Goal: Task Accomplishment & Management: Manage account settings

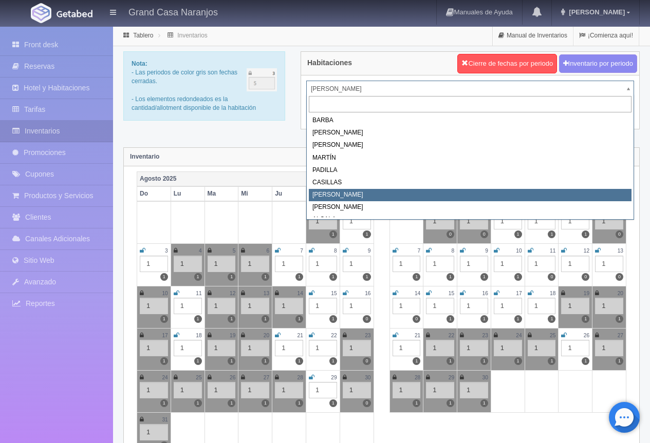
select select "2066"
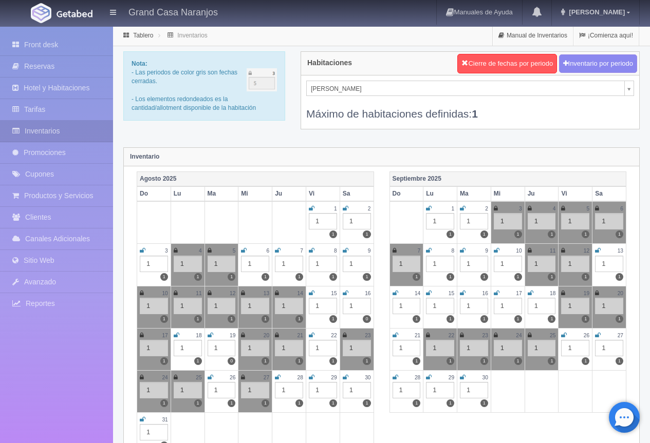
click at [598, 336] on icon at bounding box center [598, 335] width 6 height 6
click at [395, 378] on icon at bounding box center [395, 377] width 6 height 6
click at [429, 379] on icon at bounding box center [429, 377] width 6 height 6
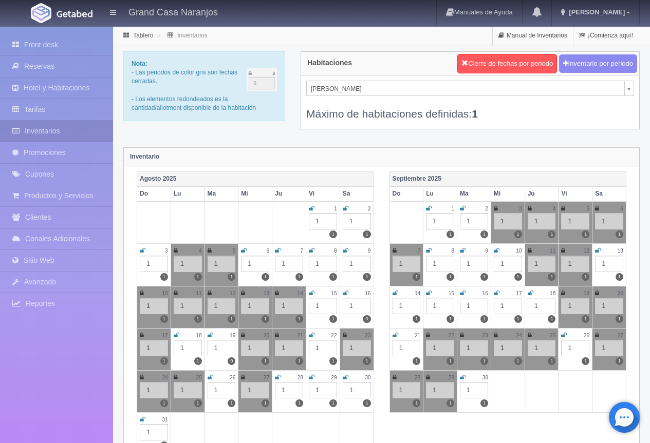
click at [463, 380] on link at bounding box center [463, 377] width 6 height 9
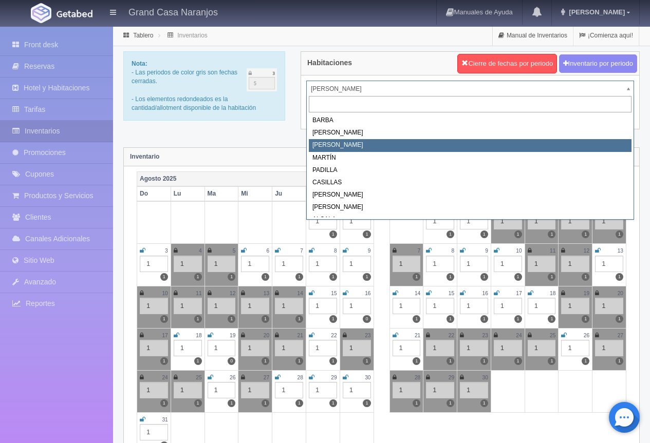
select select "2062"
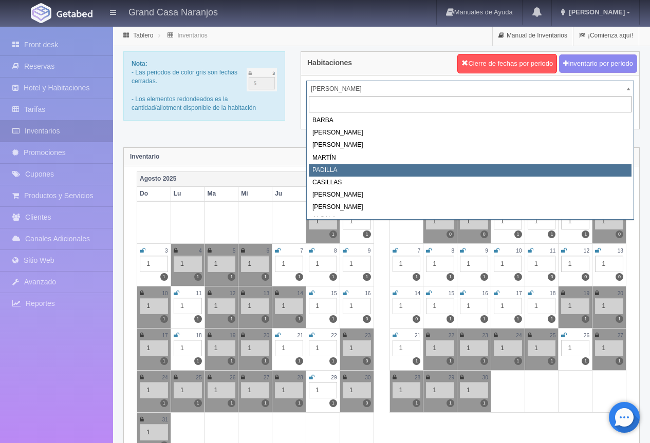
select select "2064"
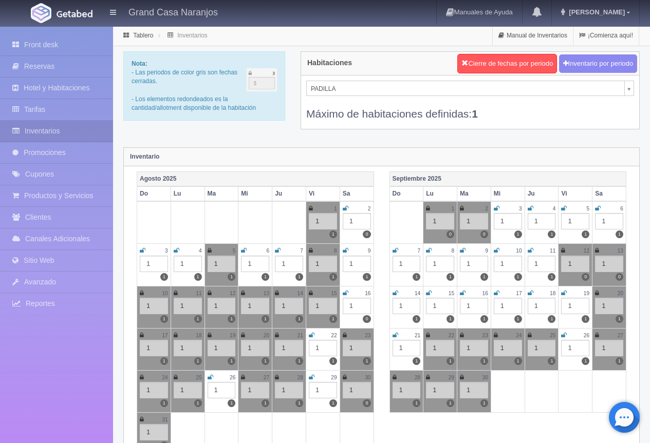
click at [597, 337] on icon at bounding box center [597, 335] width 4 height 6
click at [393, 379] on icon at bounding box center [394, 377] width 4 height 6
click at [262, 128] on div "Nota: - Las periodos de color gris son fechas cerradas. - Los elementos redonde…" at bounding box center [204, 89] width 177 height 77
